Goal: Information Seeking & Learning: Understand process/instructions

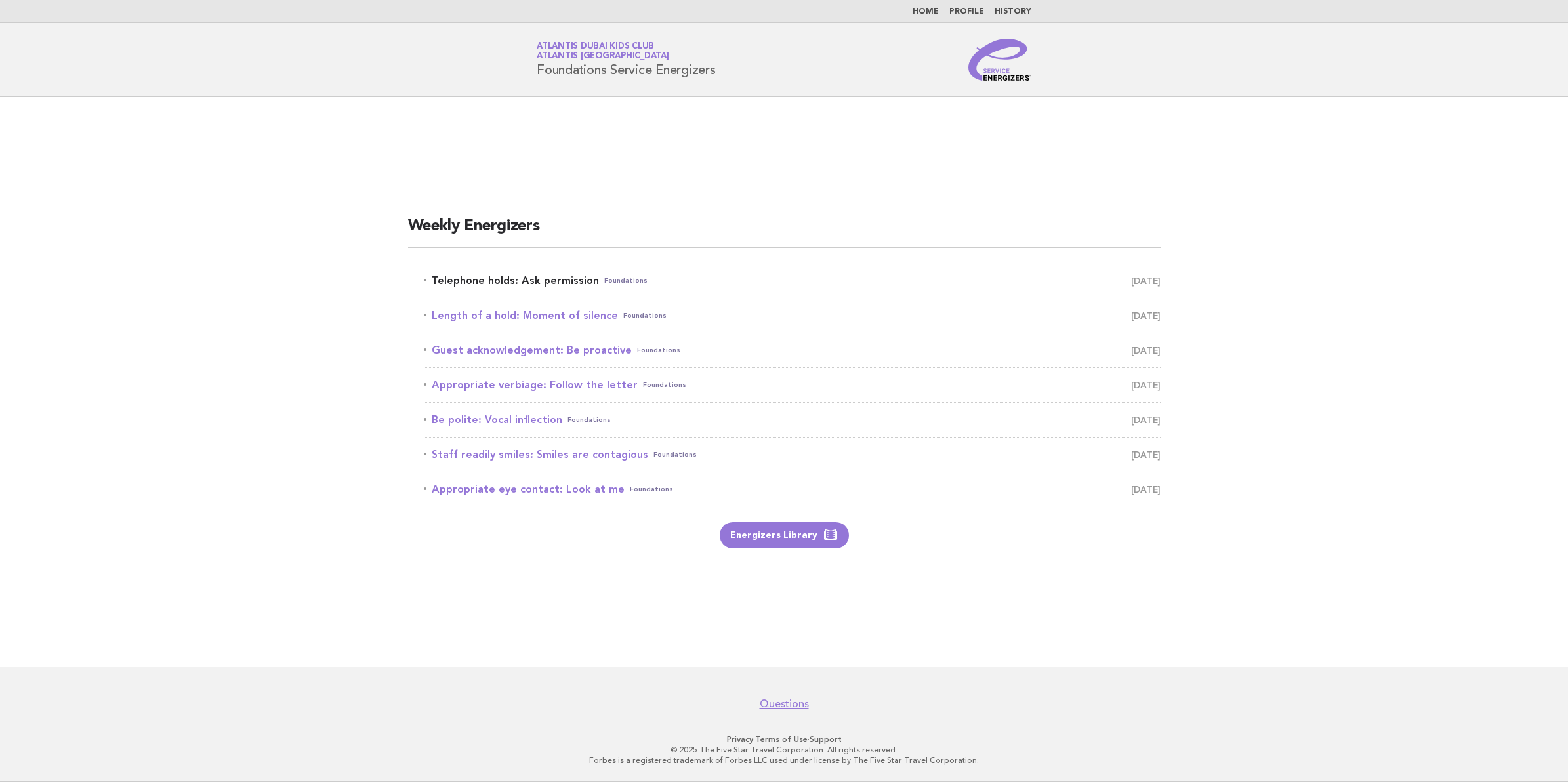
click at [546, 277] on link "Telephone holds: Ask permission Foundations August 20" at bounding box center [792, 280] width 737 height 18
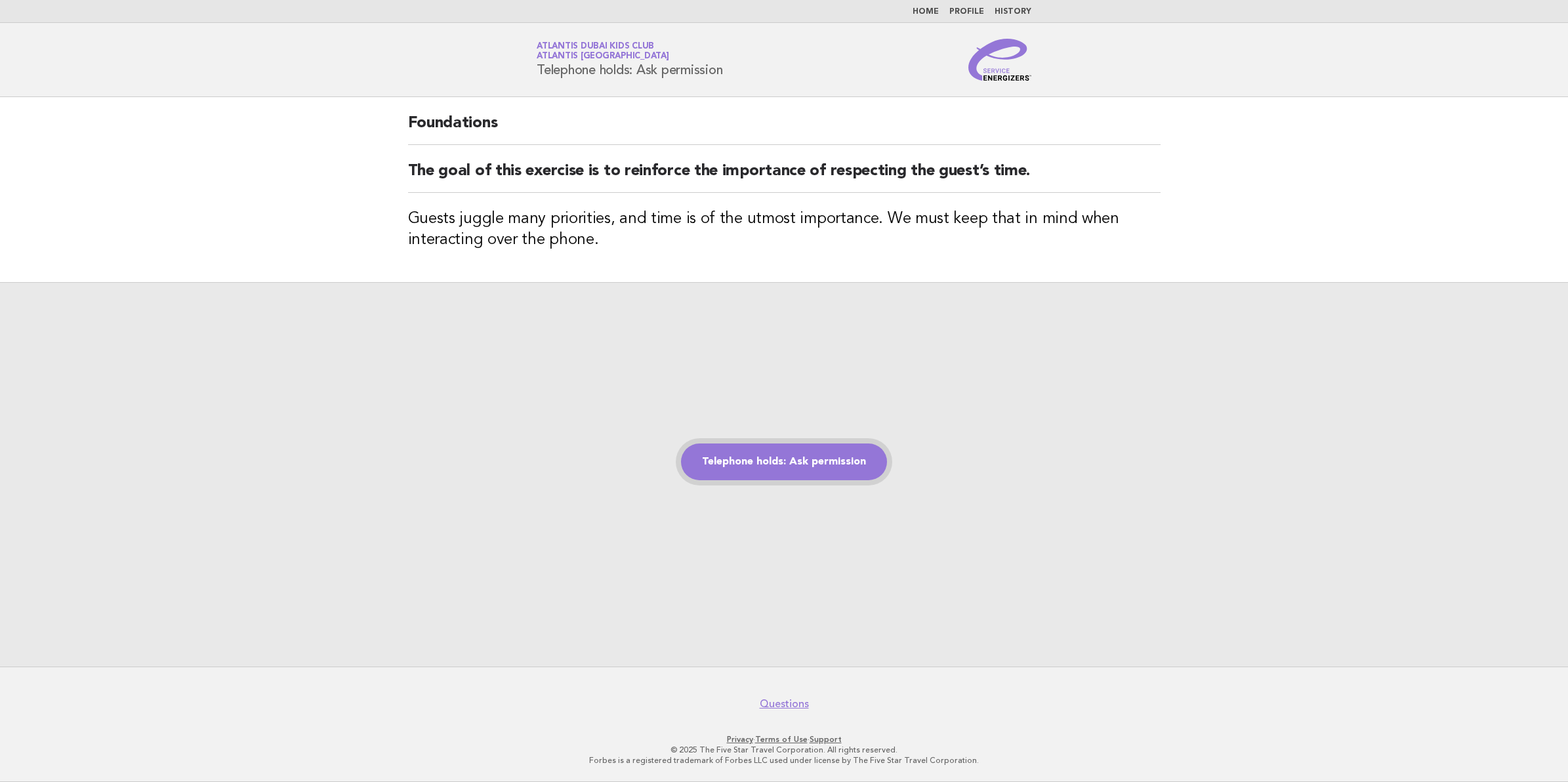
click at [797, 458] on link "Telephone holds: Ask permission" at bounding box center [784, 461] width 206 height 37
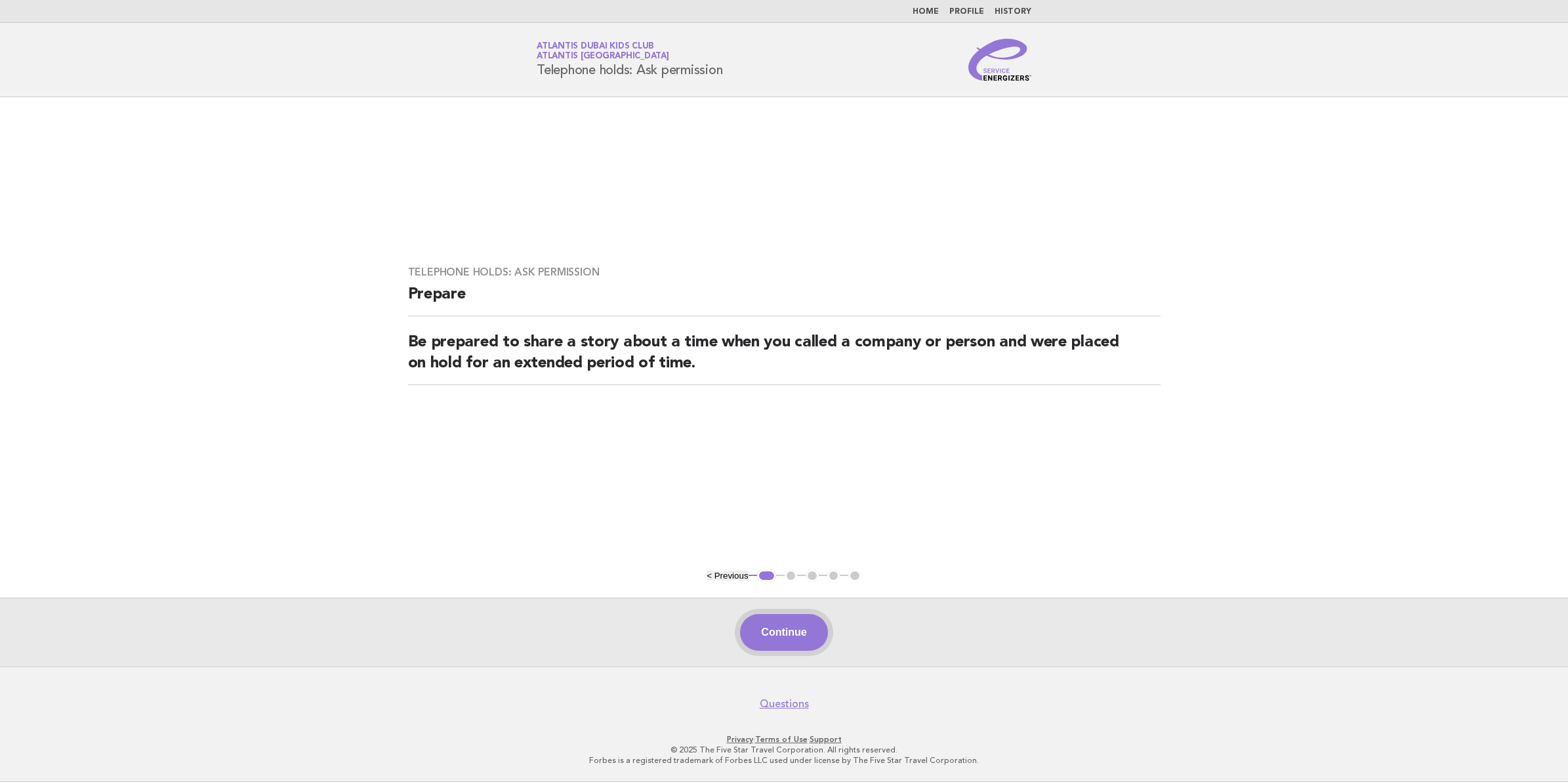
click at [797, 641] on button "Continue" at bounding box center [784, 632] width 88 height 37
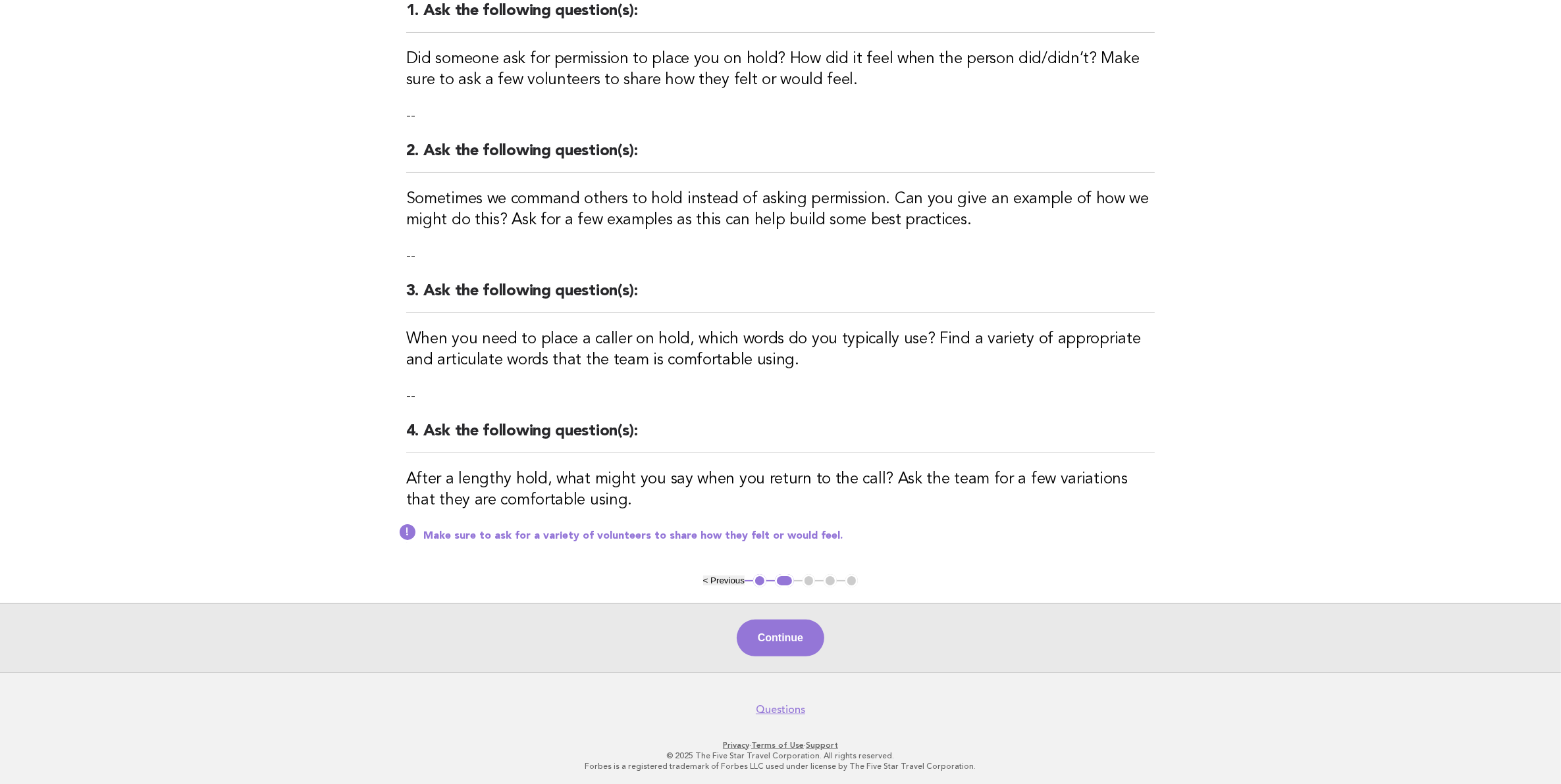
scroll to position [183, 0]
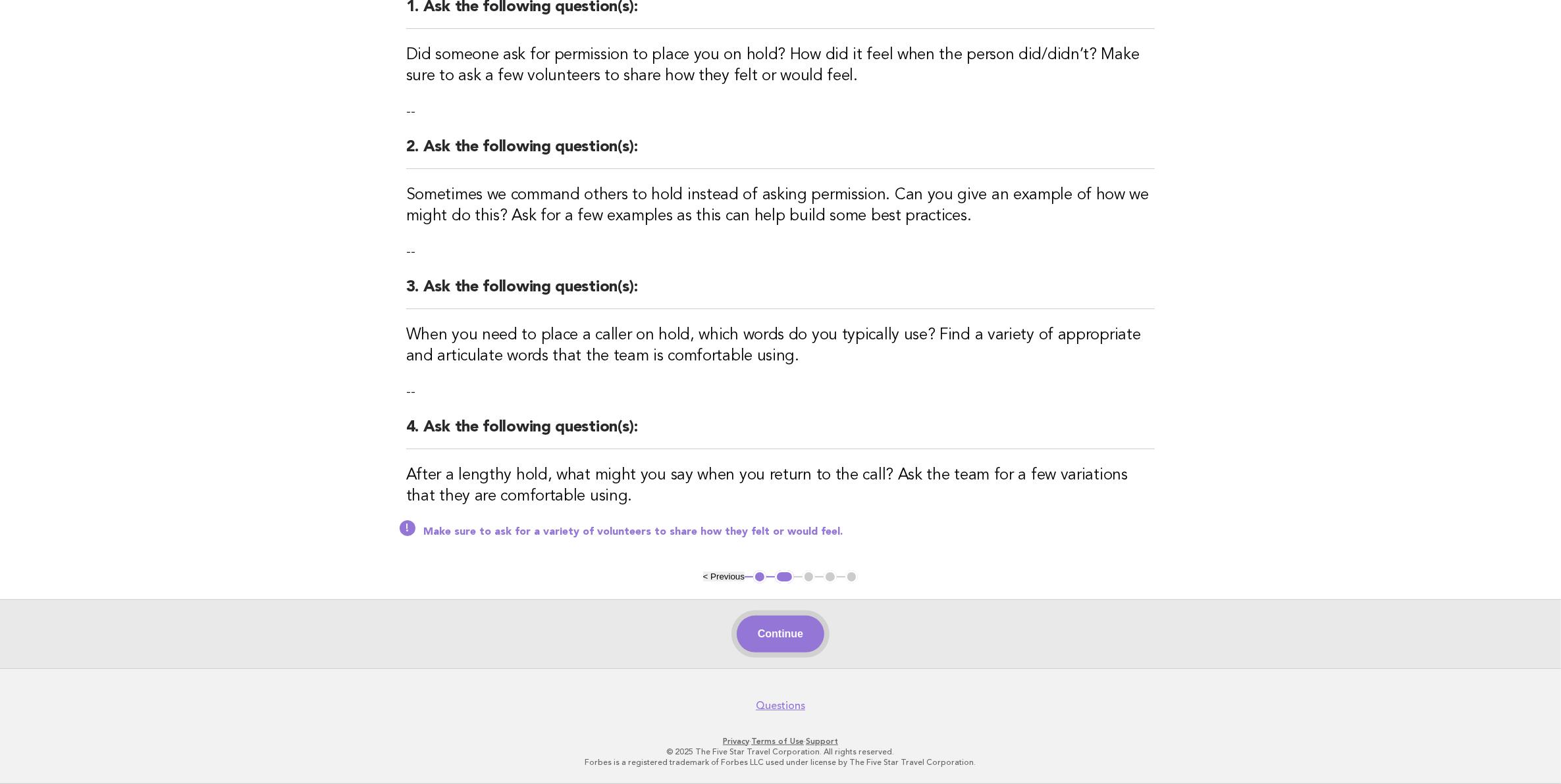
click at [769, 628] on button "Continue" at bounding box center [781, 634] width 88 height 37
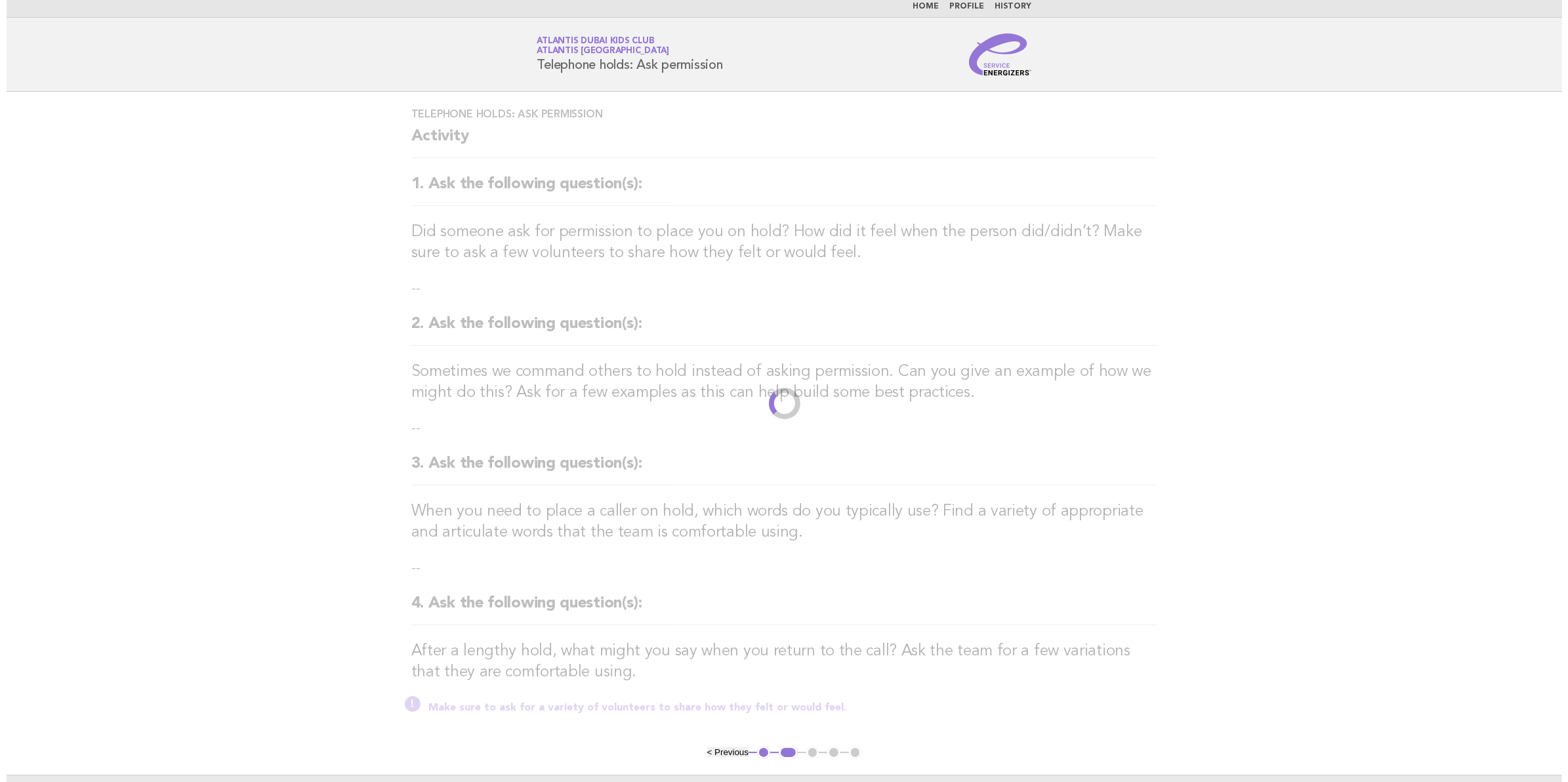
scroll to position [0, 0]
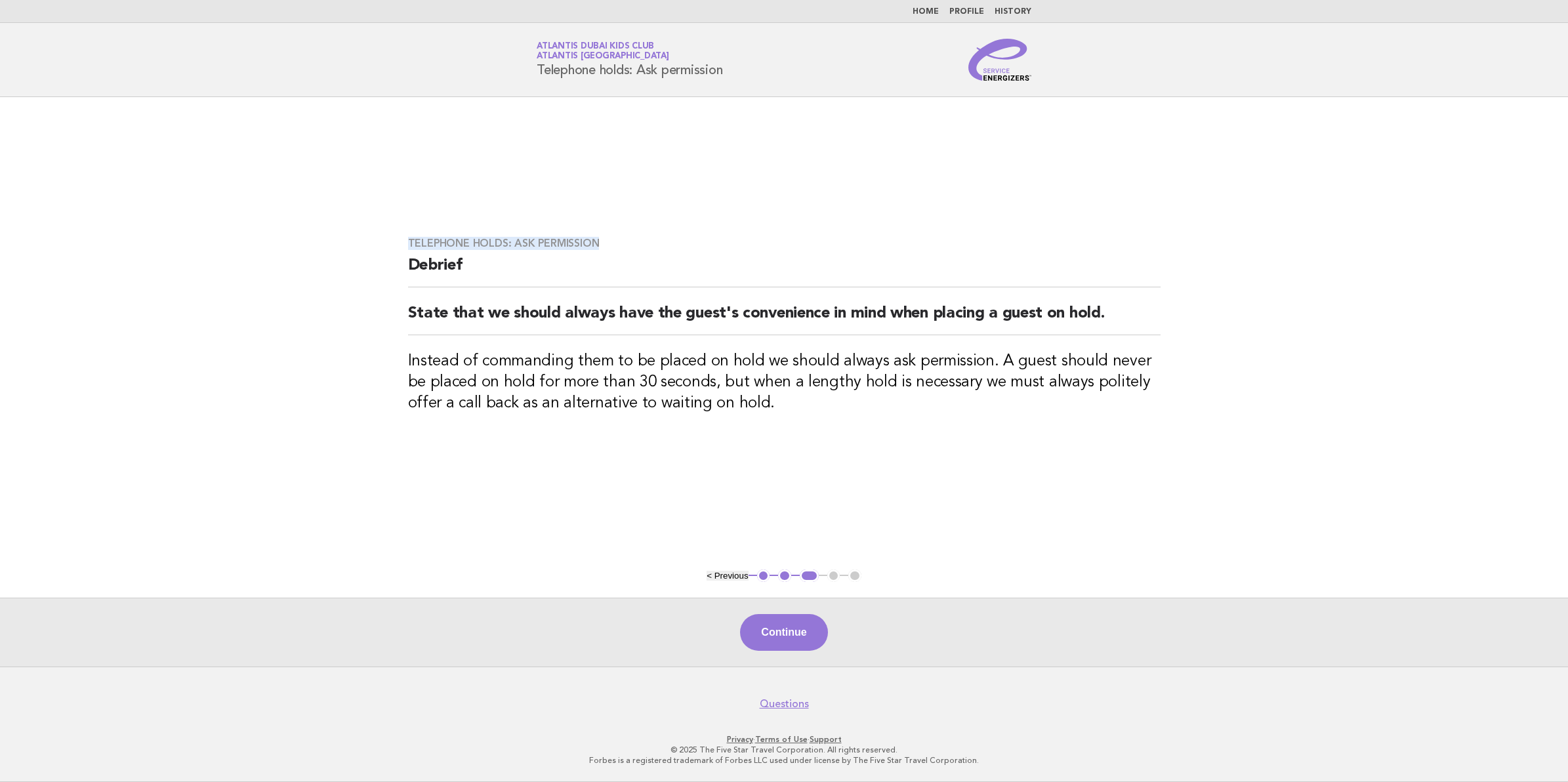
drag, startPoint x: 598, startPoint y: 241, endPoint x: 400, endPoint y: 247, distance: 198.1
click at [400, 247] on div "Telephone holds: Ask permission Debrief State that we should always have the gu…" at bounding box center [784, 333] width 784 height 224
copy h3 "Telephone holds: Ask permission"
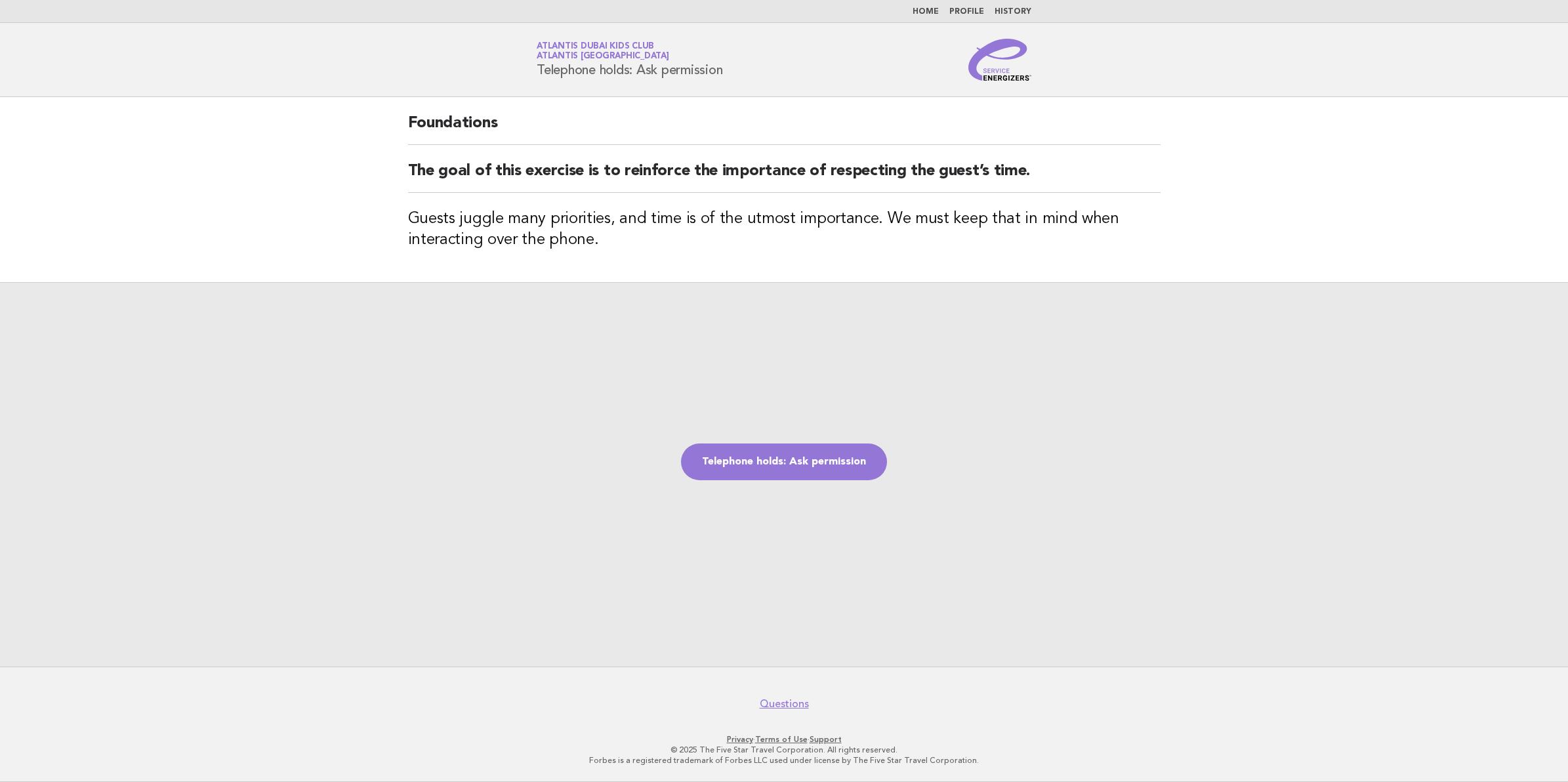
drag, startPoint x: 722, startPoint y: 70, endPoint x: 532, endPoint y: 82, distance: 190.4
click at [532, 82] on header "Service Energizers Atlantis Dubai Kids Club Atlantis Dubai Telephone holds: Ask…" at bounding box center [784, 60] width 1568 height 74
copy h1 "Telephone holds: Ask permissio"
click at [663, 334] on div "Telephone holds: Ask permission" at bounding box center [784, 474] width 1568 height 385
